Goal: Navigation & Orientation: Find specific page/section

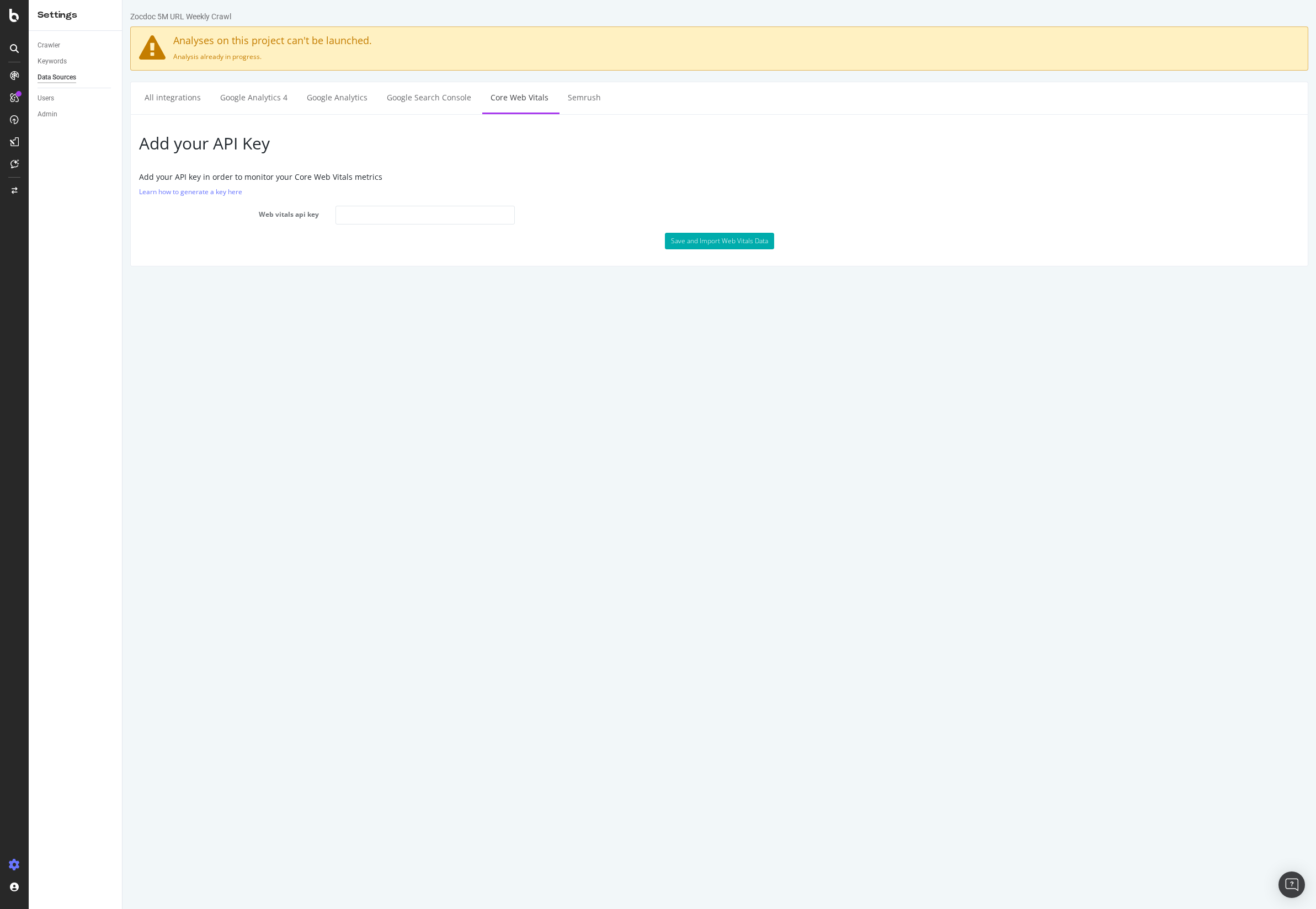
drag, startPoint x: 56, startPoint y: 17, endPoint x: 25, endPoint y: 26, distance: 32.3
click at [56, 16] on div "Settings" at bounding box center [75, 15] width 75 height 13
click at [25, 24] on div at bounding box center [14, 454] width 28 height 909
click at [12, 19] on icon at bounding box center [15, 15] width 10 height 13
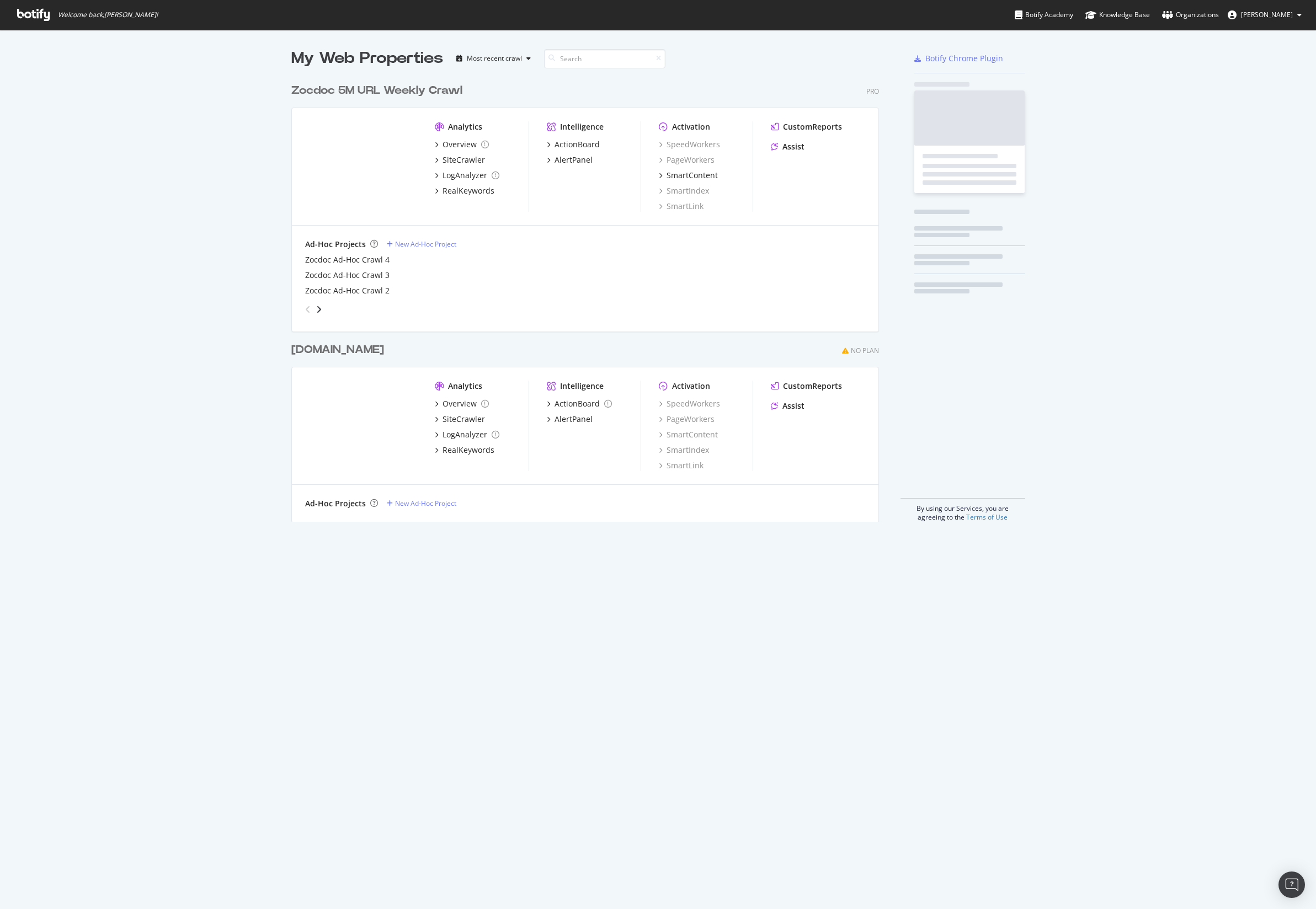
scroll to position [899, 1295]
